Goal: Communication & Community: Connect with others

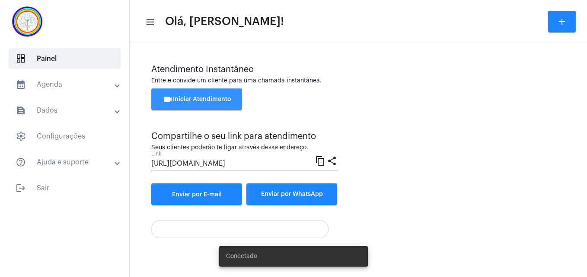
click at [197, 102] on span "videocam Iniciar Atendimento" at bounding box center [196, 99] width 69 height 6
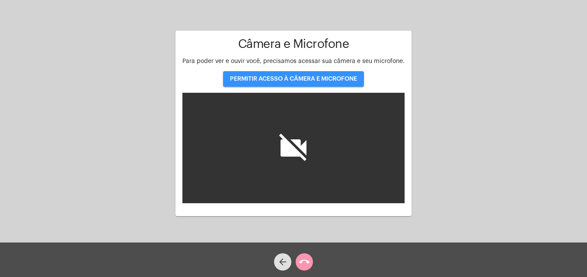
click at [282, 78] on span "PERMITIR ACESSO À CÂMERA E MICROFONE" at bounding box center [293, 79] width 127 height 6
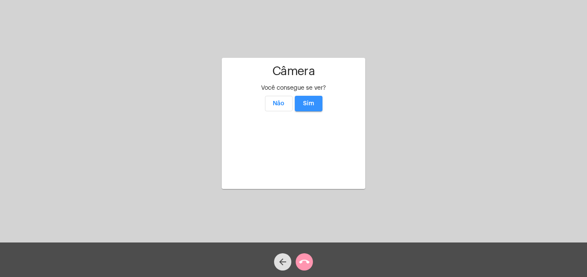
click at [310, 101] on span "Sim" at bounding box center [308, 104] width 11 height 6
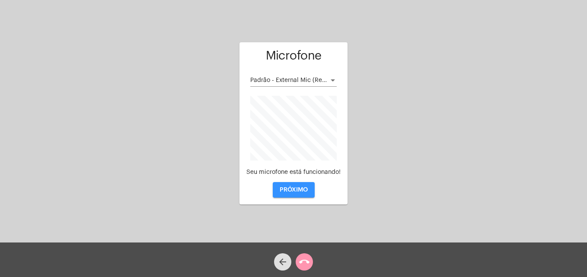
click at [293, 186] on button "PRÓXIMO" at bounding box center [294, 190] width 42 height 16
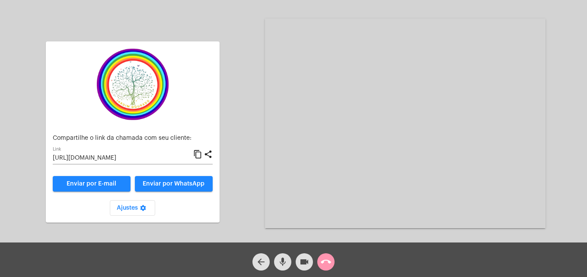
click at [197, 156] on mat-icon "content_copy" at bounding box center [197, 155] width 9 height 10
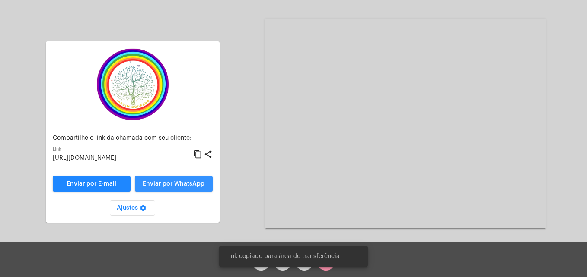
click at [185, 189] on button "Enviar por WhatsApp" at bounding box center [174, 184] width 78 height 16
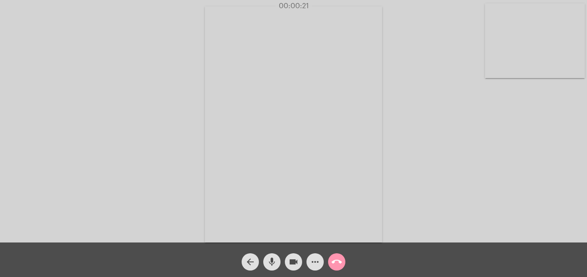
click at [488, 65] on video at bounding box center [535, 40] width 100 height 75
click at [245, 230] on video at bounding box center [371, 124] width 315 height 236
